Goal: Task Accomplishment & Management: Manage account settings

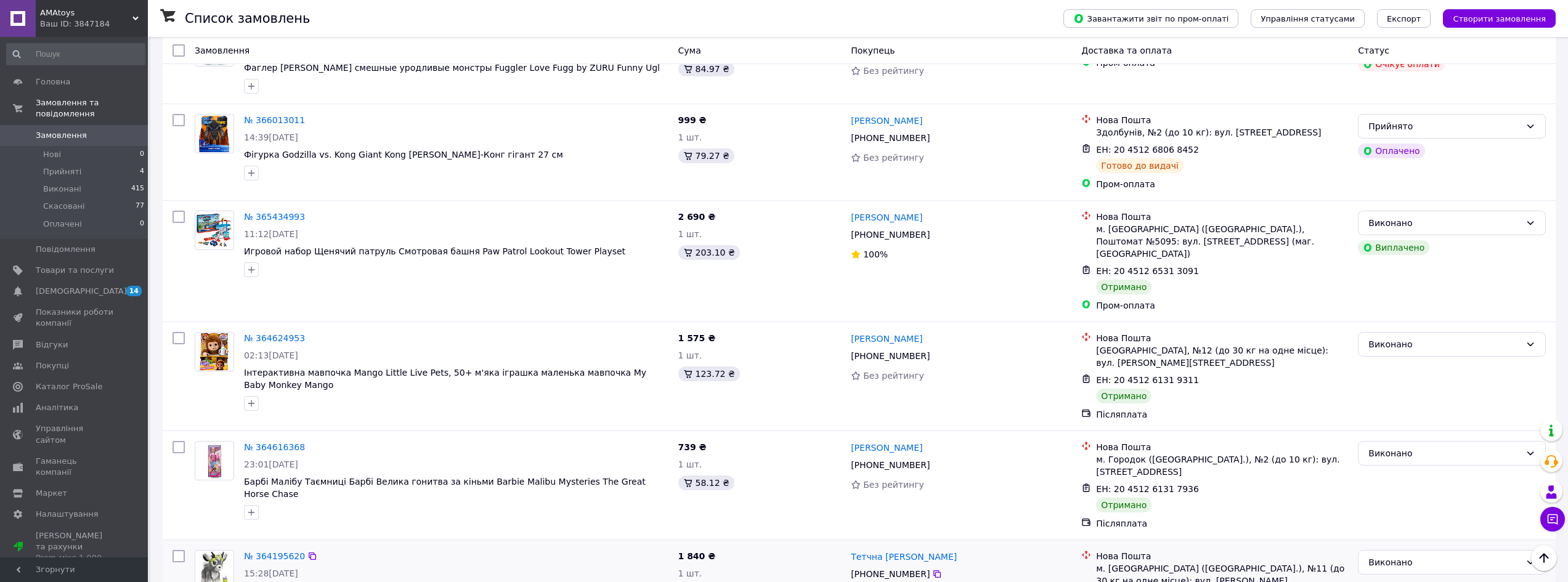
scroll to position [493, 0]
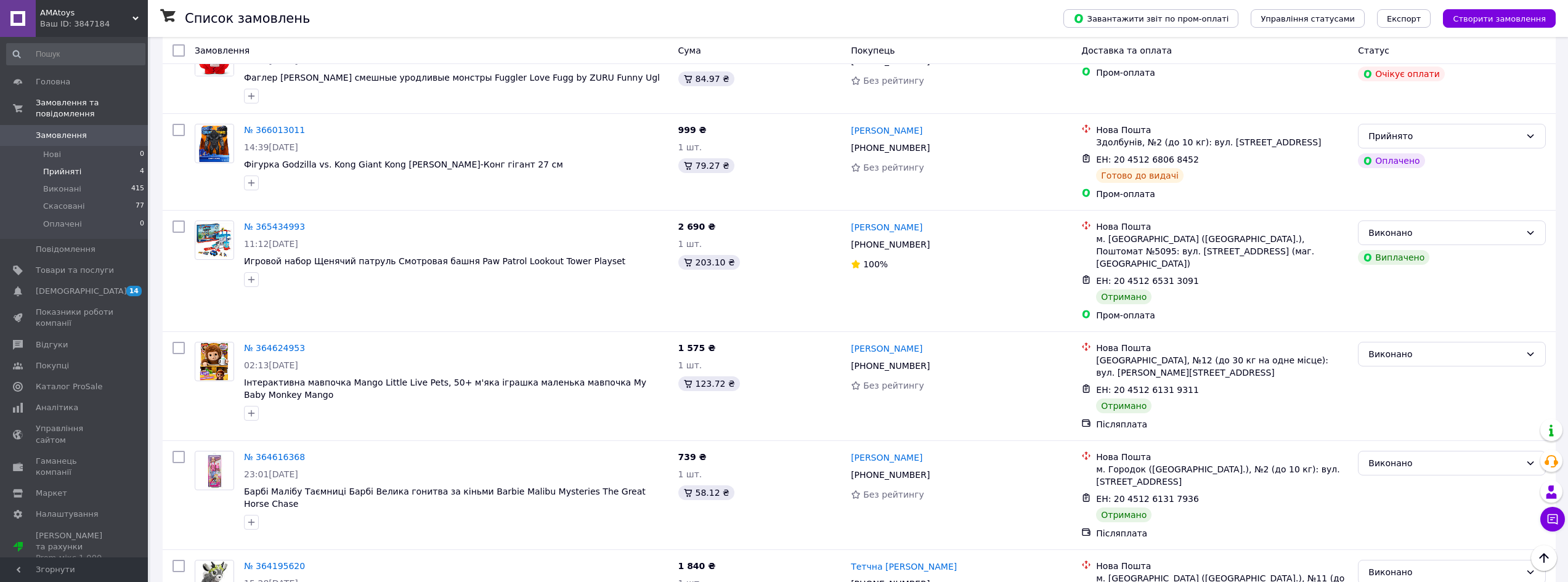
click at [68, 166] on span "Прийняті" at bounding box center [62, 172] width 38 height 11
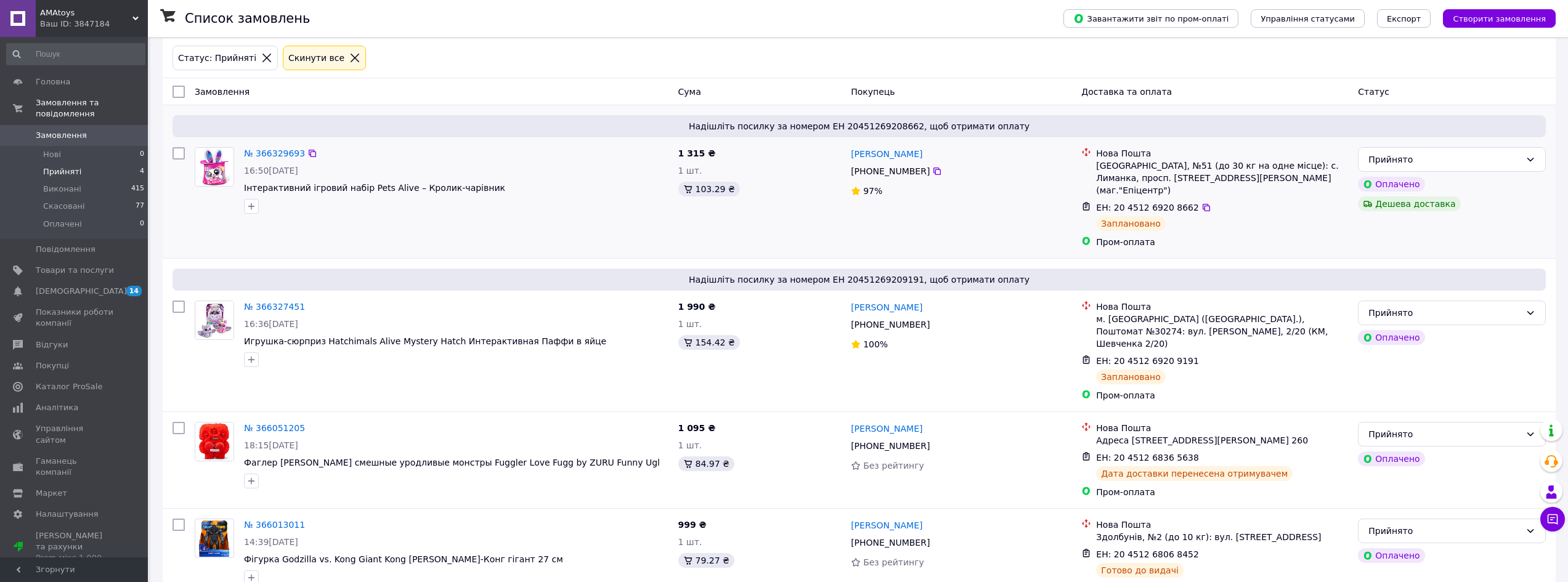
scroll to position [62, 0]
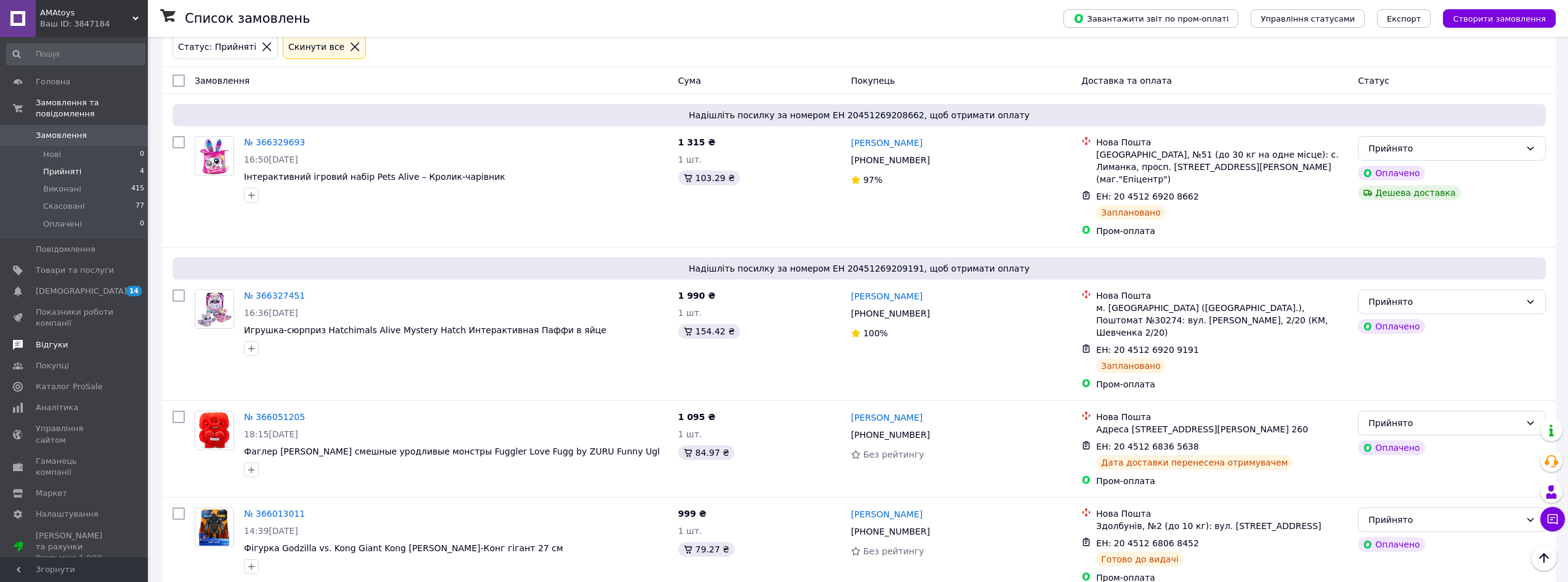
click at [58, 339] on span "Відгуки" at bounding box center [52, 345] width 32 height 11
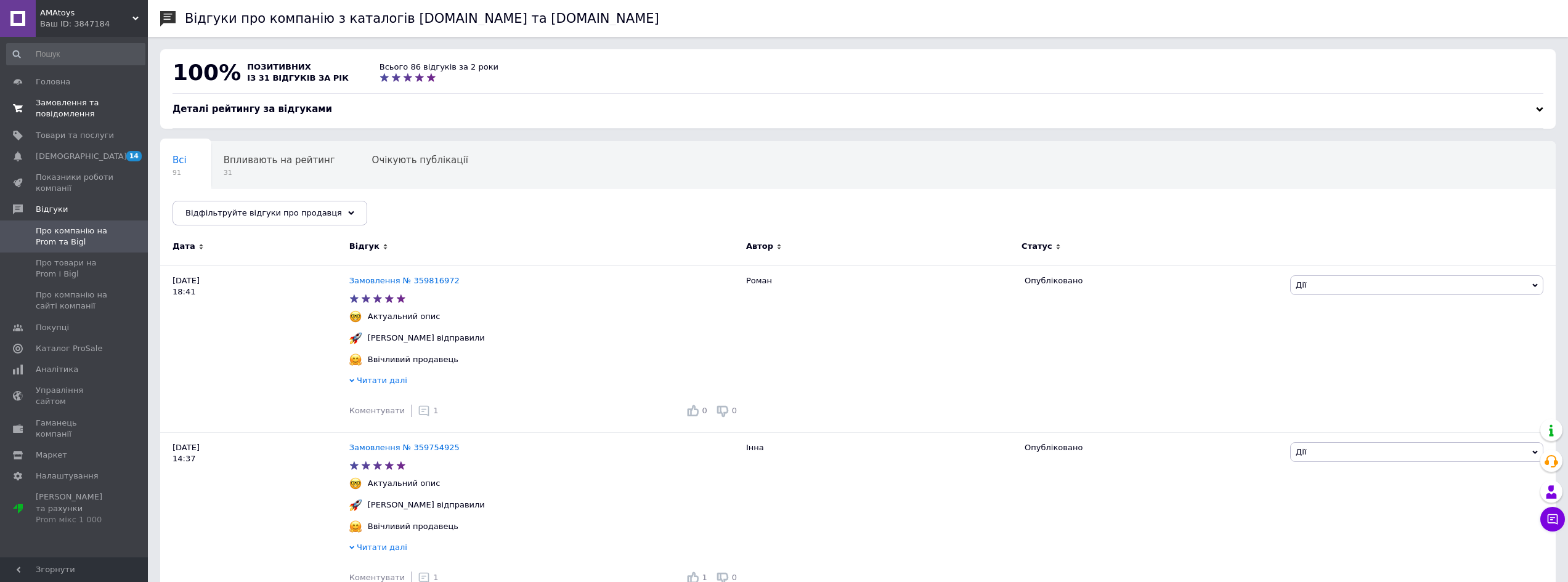
click at [69, 101] on span "Замовлення та повідомлення" at bounding box center [75, 109] width 79 height 22
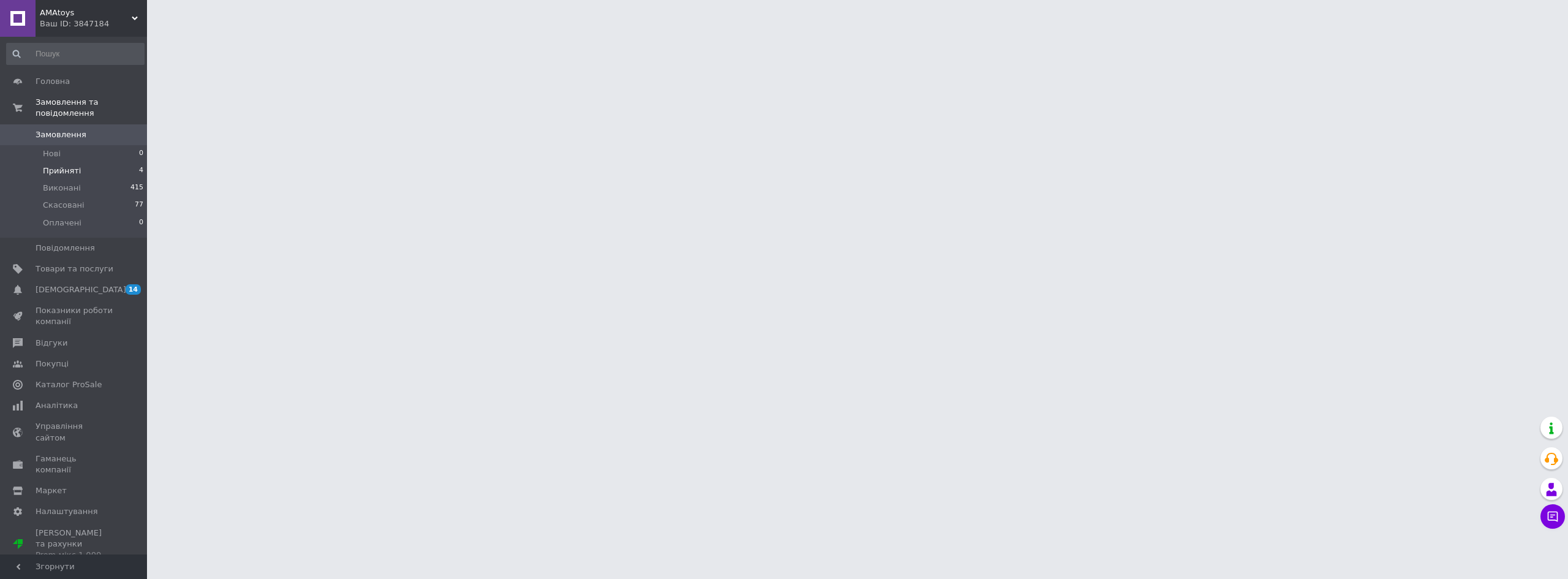
click at [113, 163] on li "Прийняті 4" at bounding box center [75, 171] width 151 height 17
click at [70, 163] on li "Прийняті 4" at bounding box center [75, 171] width 151 height 17
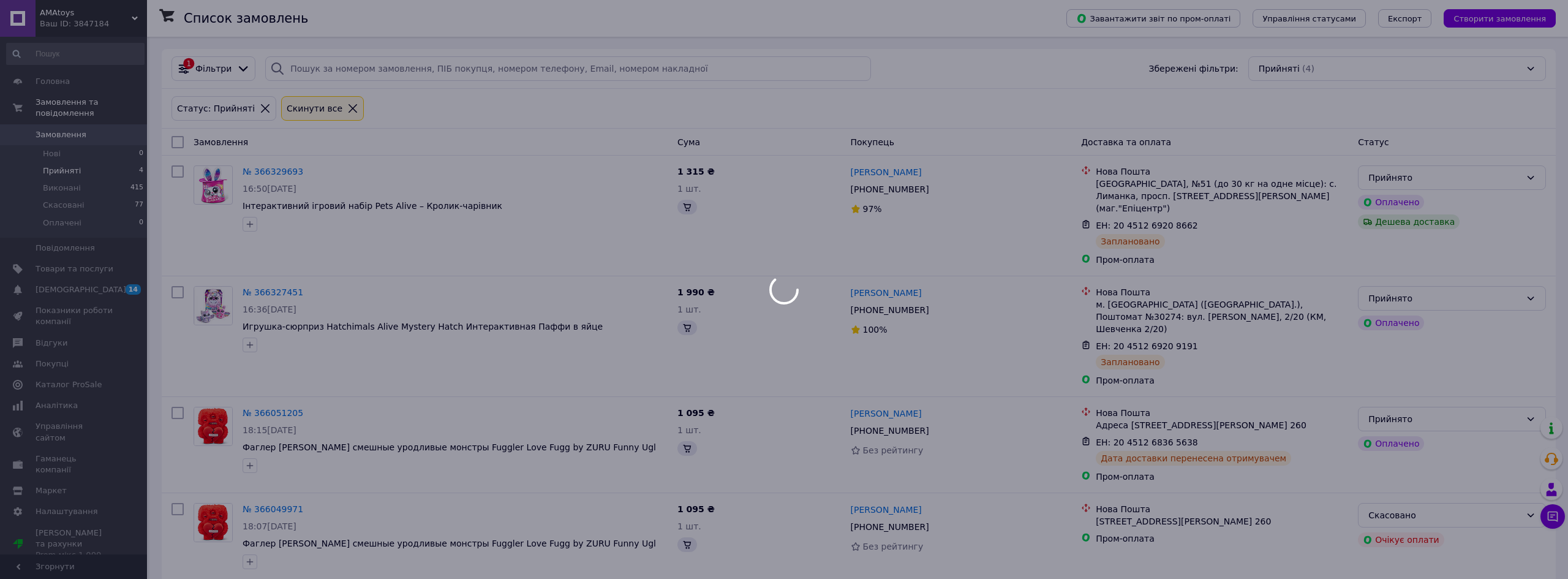
click at [69, 165] on span "Прийняті" at bounding box center [61, 171] width 38 height 11
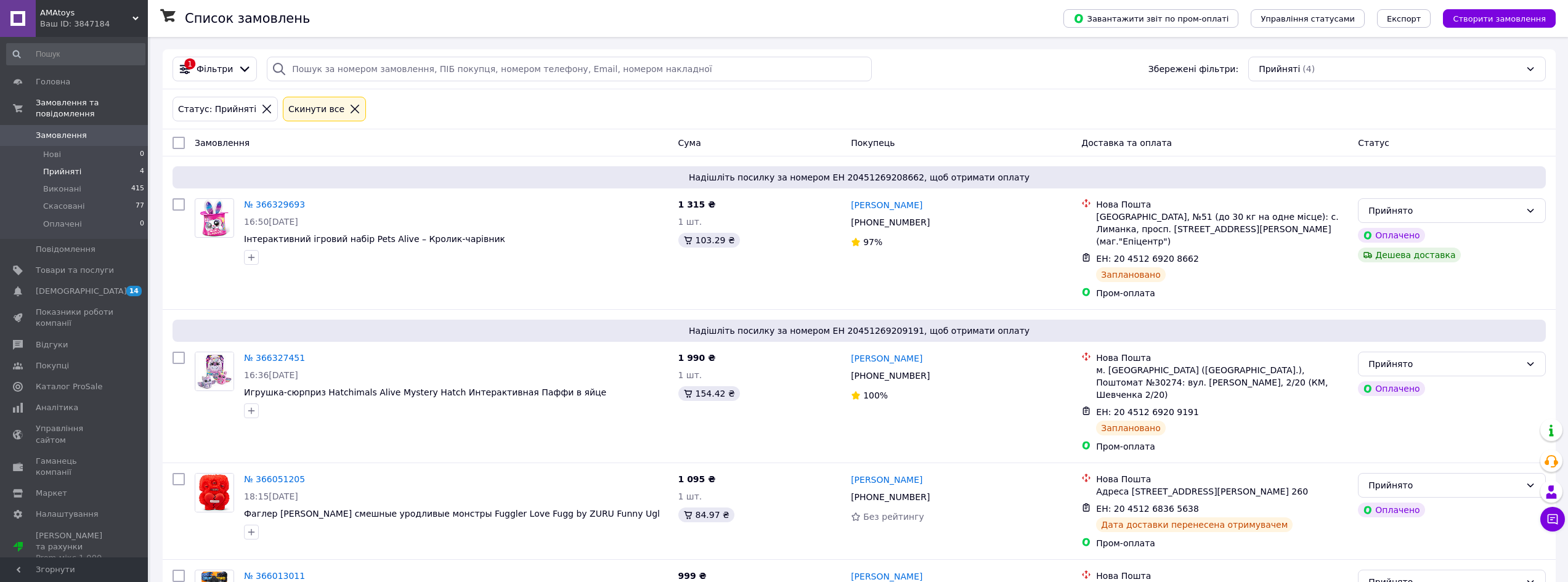
click at [349, 112] on icon at bounding box center [355, 109] width 11 height 11
